Goal: Task Accomplishment & Management: Manage account settings

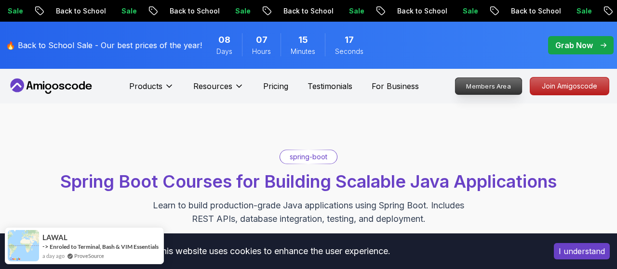
click at [499, 87] on p "Members Area" at bounding box center [488, 86] width 67 height 16
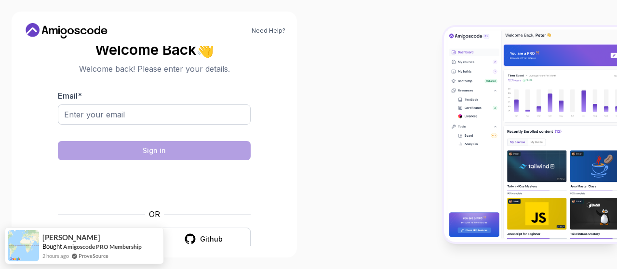
scroll to position [13, 0]
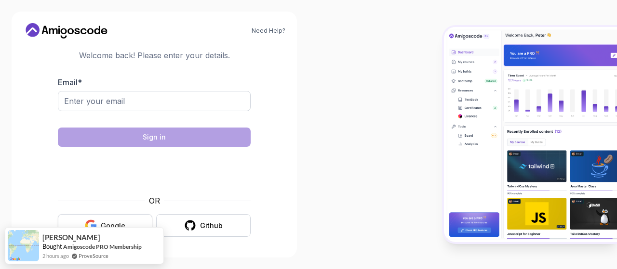
click at [116, 224] on div "Google" at bounding box center [113, 226] width 25 height 10
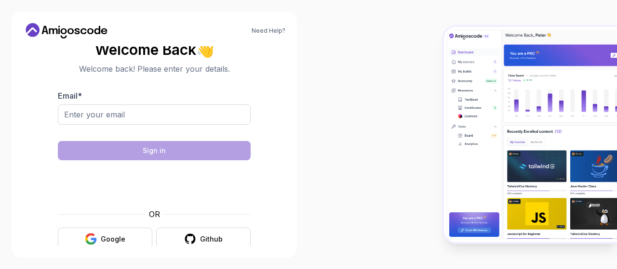
click at [123, 135] on div at bounding box center [154, 131] width 193 height 9
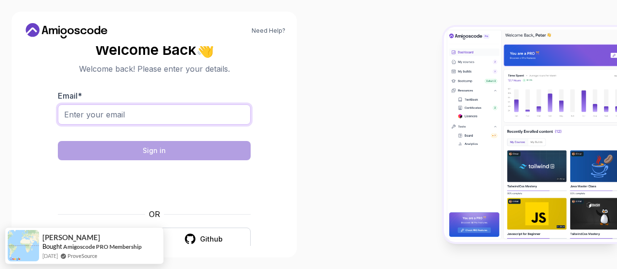
click at [136, 120] on input "Email *" at bounding box center [154, 115] width 193 height 20
type input "[EMAIL_ADDRESS][DOMAIN_NAME]"
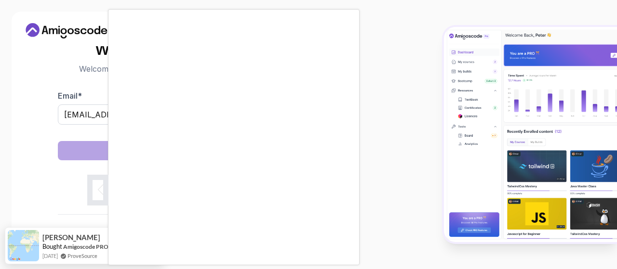
click at [430, 66] on body "Need Help? Welcome Back 👋 Welcome back! Please enter your details. Email * [EMA…" at bounding box center [308, 134] width 617 height 269
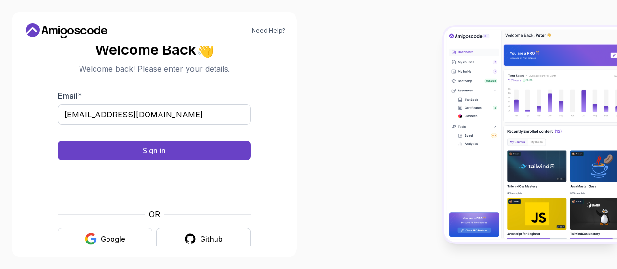
click at [264, 187] on section "Welcome Back 👋 Welcome back! Please enter your details. Email * [EMAIL_ADDRESS]…" at bounding box center [154, 146] width 262 height 228
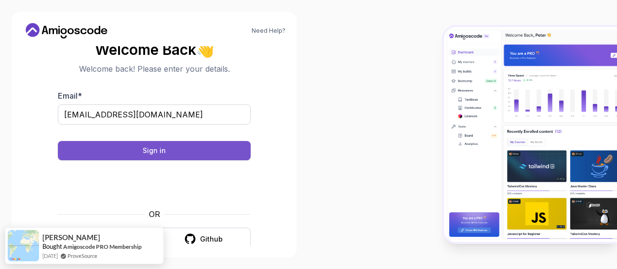
click at [167, 149] on button "Sign in" at bounding box center [154, 150] width 193 height 19
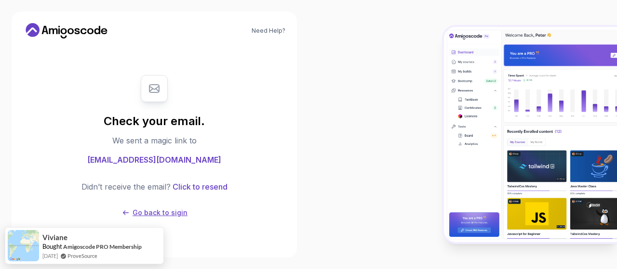
click at [162, 211] on p "Go back to sigin" at bounding box center [160, 213] width 55 height 10
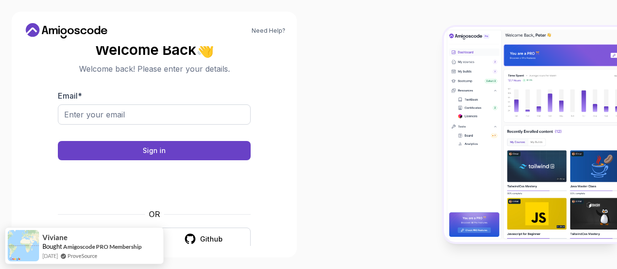
scroll to position [13, 0]
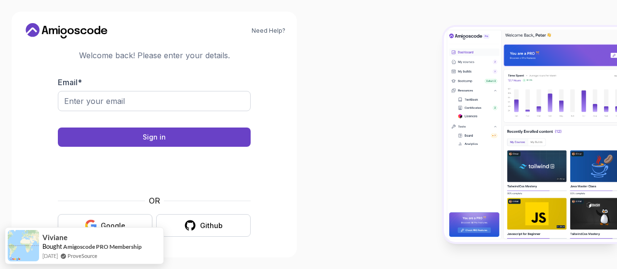
click at [112, 224] on div "Google" at bounding box center [113, 226] width 25 height 10
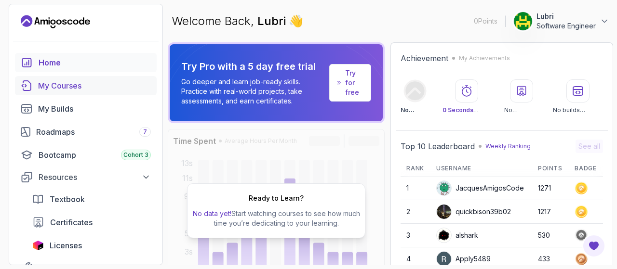
click at [82, 84] on div "My Courses" at bounding box center [94, 86] width 113 height 12
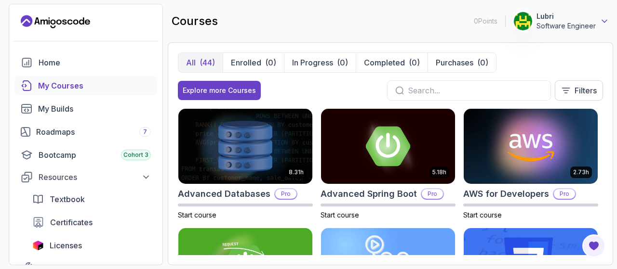
click at [606, 24] on icon at bounding box center [604, 21] width 10 height 10
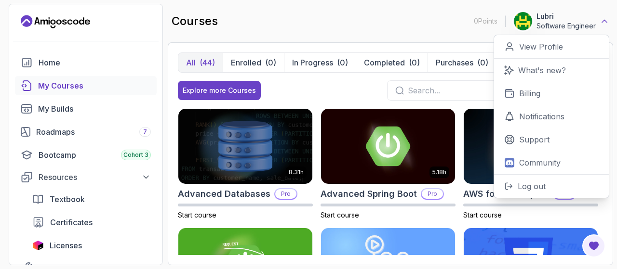
click at [606, 24] on icon at bounding box center [604, 21] width 10 height 10
